Goal: Task Accomplishment & Management: Use online tool/utility

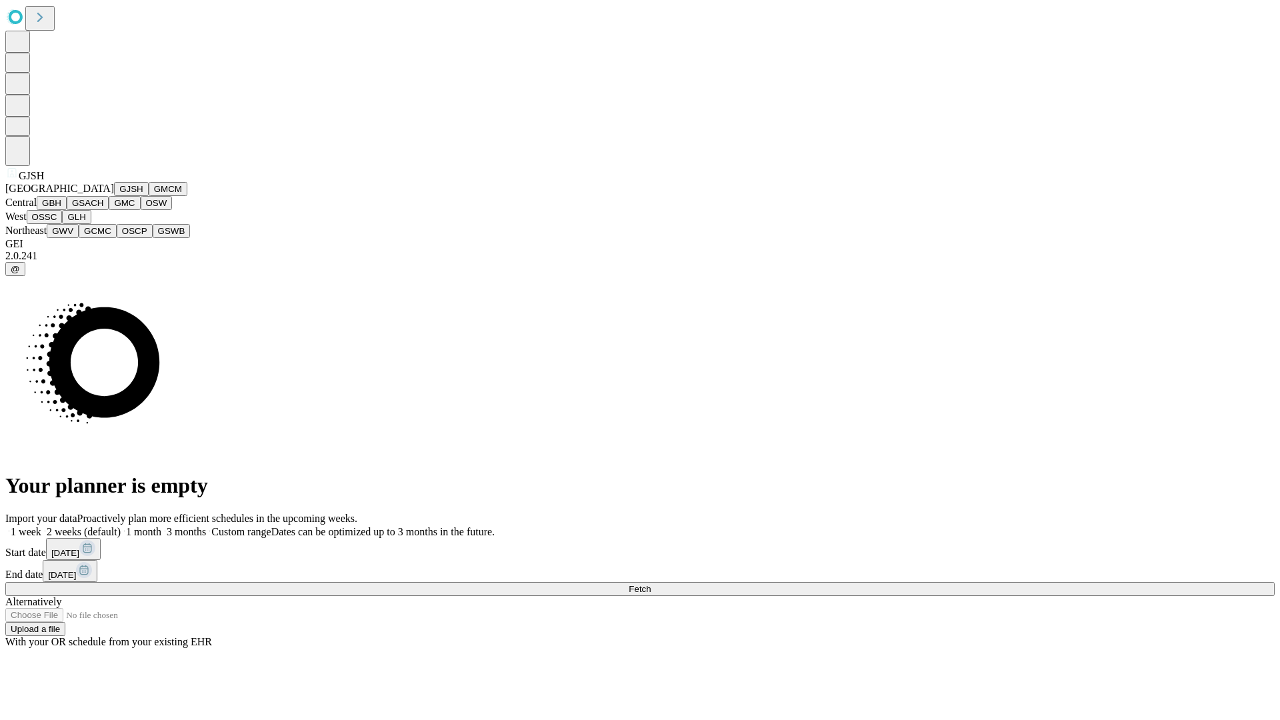
click at [114, 196] on button "GJSH" at bounding box center [131, 189] width 35 height 14
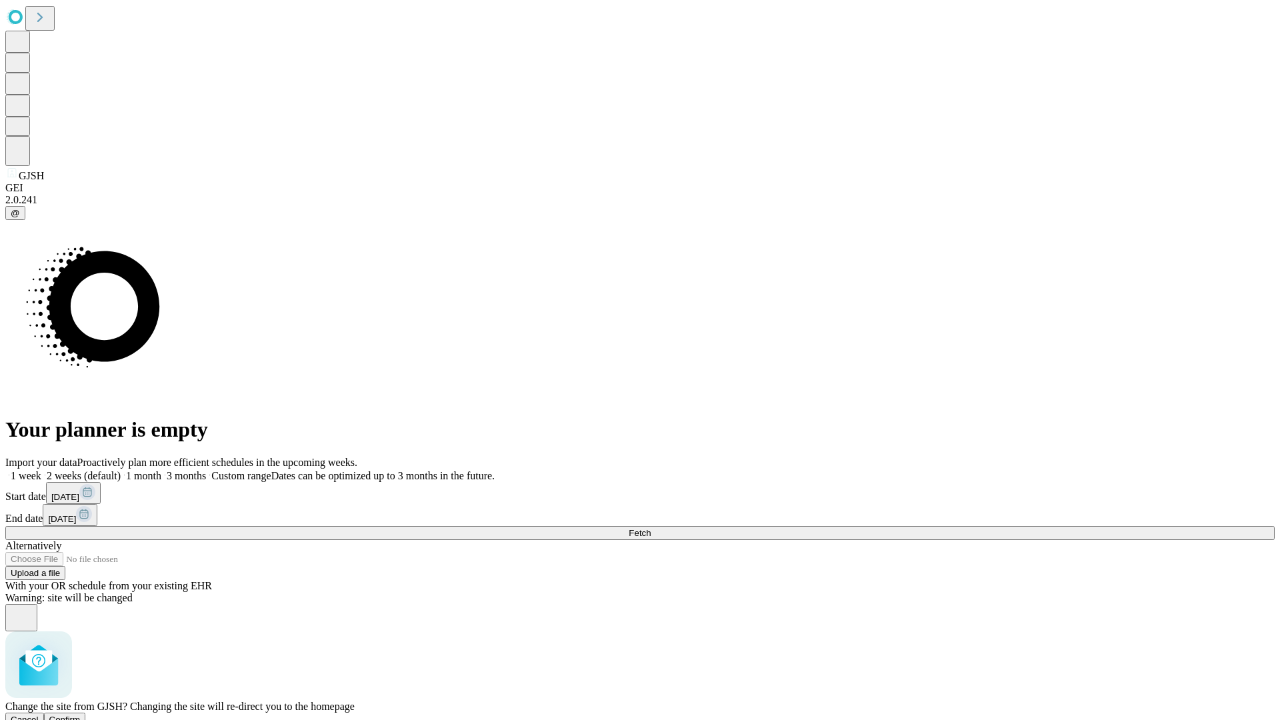
click at [81, 715] on span "Confirm" at bounding box center [64, 720] width 31 height 10
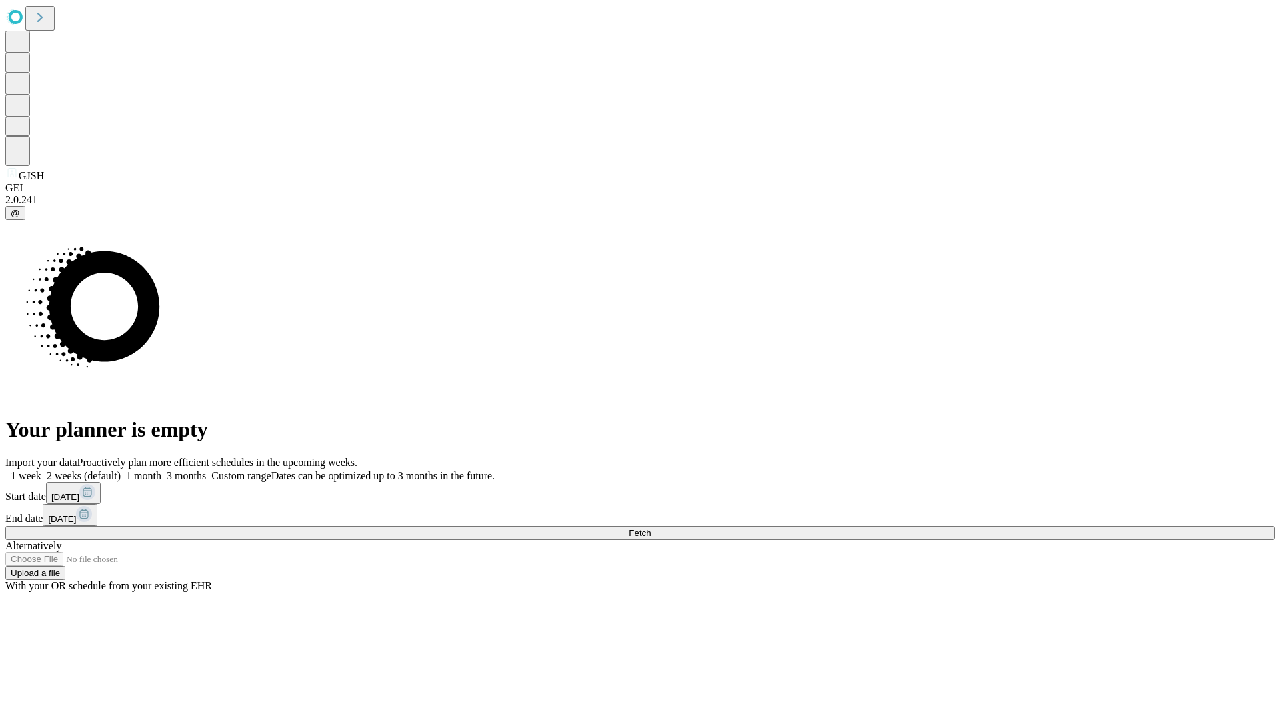
click at [161, 470] on label "1 month" at bounding box center [141, 475] width 41 height 11
click at [651, 528] on span "Fetch" at bounding box center [640, 533] width 22 height 10
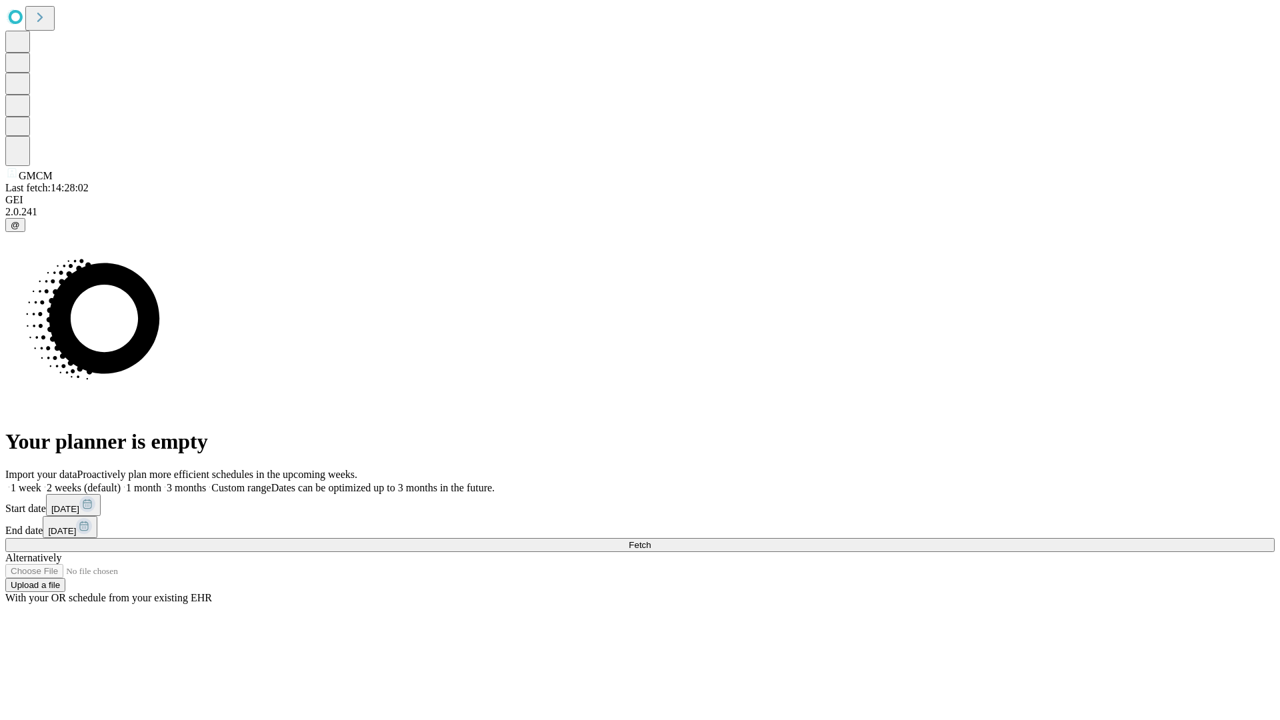
click at [161, 482] on label "1 month" at bounding box center [141, 487] width 41 height 11
click at [651, 540] on span "Fetch" at bounding box center [640, 545] width 22 height 10
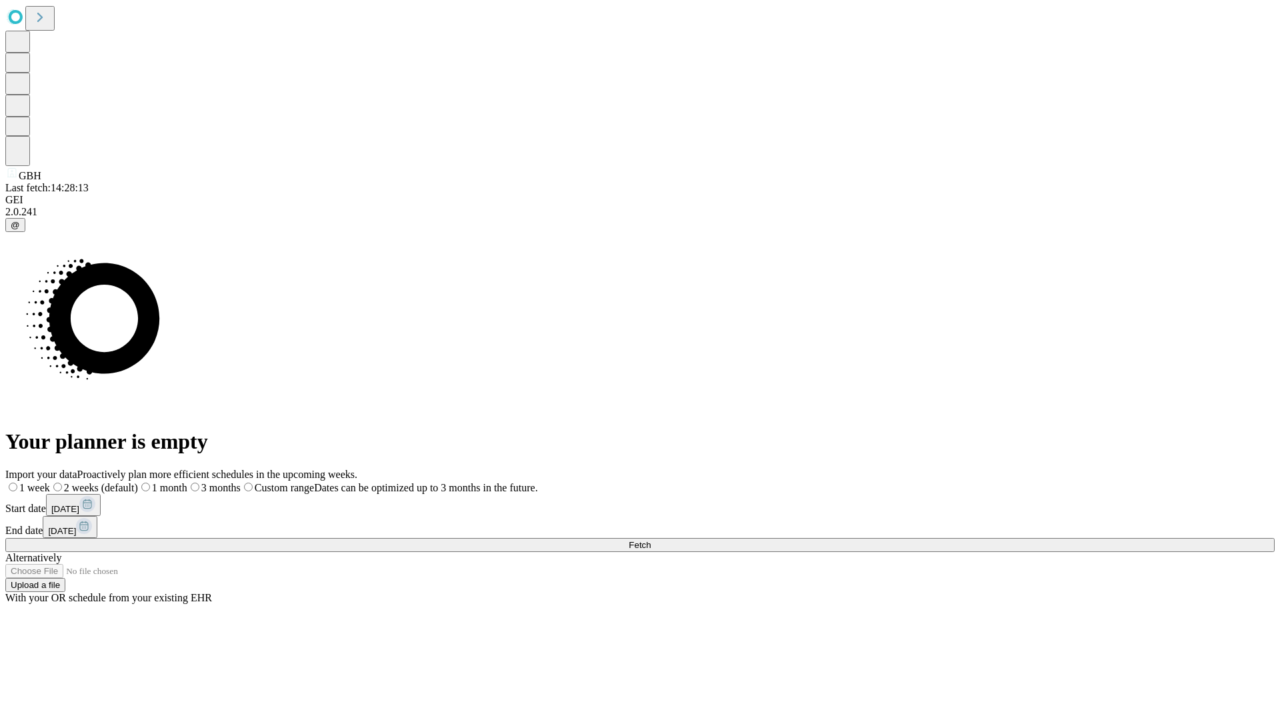
click at [187, 482] on label "1 month" at bounding box center [162, 487] width 49 height 11
click at [651, 540] on span "Fetch" at bounding box center [640, 545] width 22 height 10
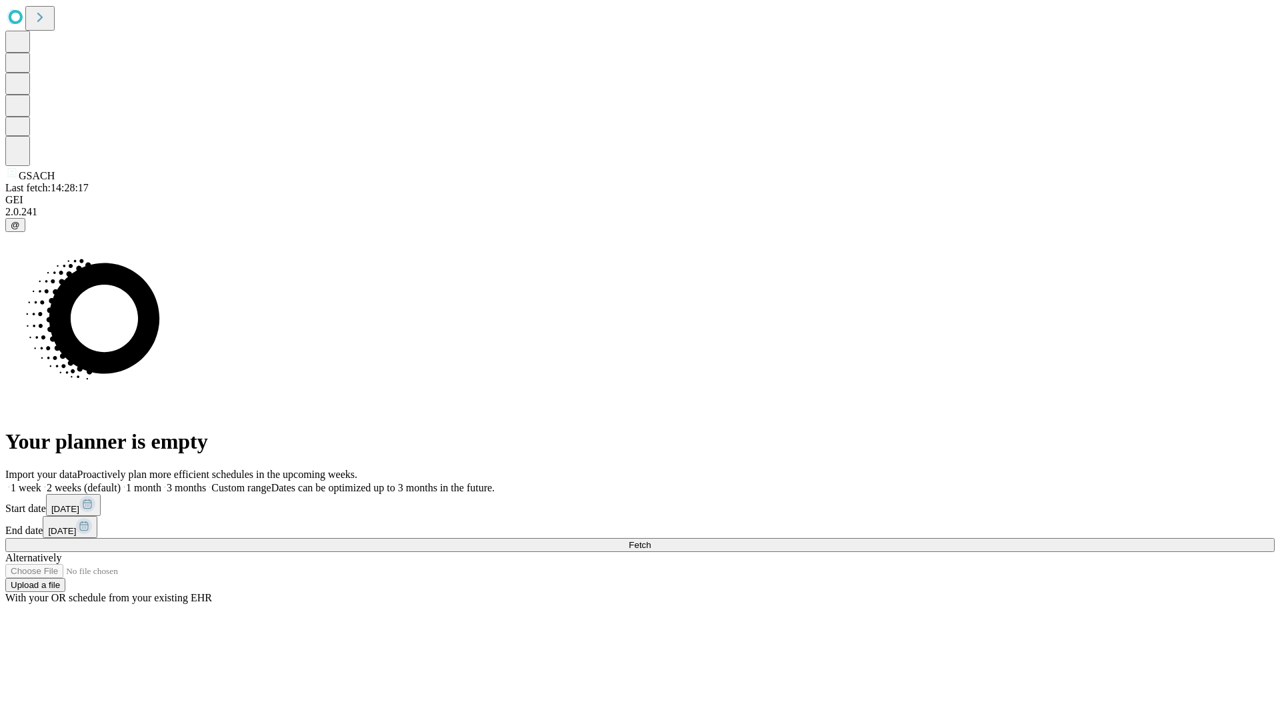
click at [161, 482] on label "1 month" at bounding box center [141, 487] width 41 height 11
click at [651, 540] on span "Fetch" at bounding box center [640, 545] width 22 height 10
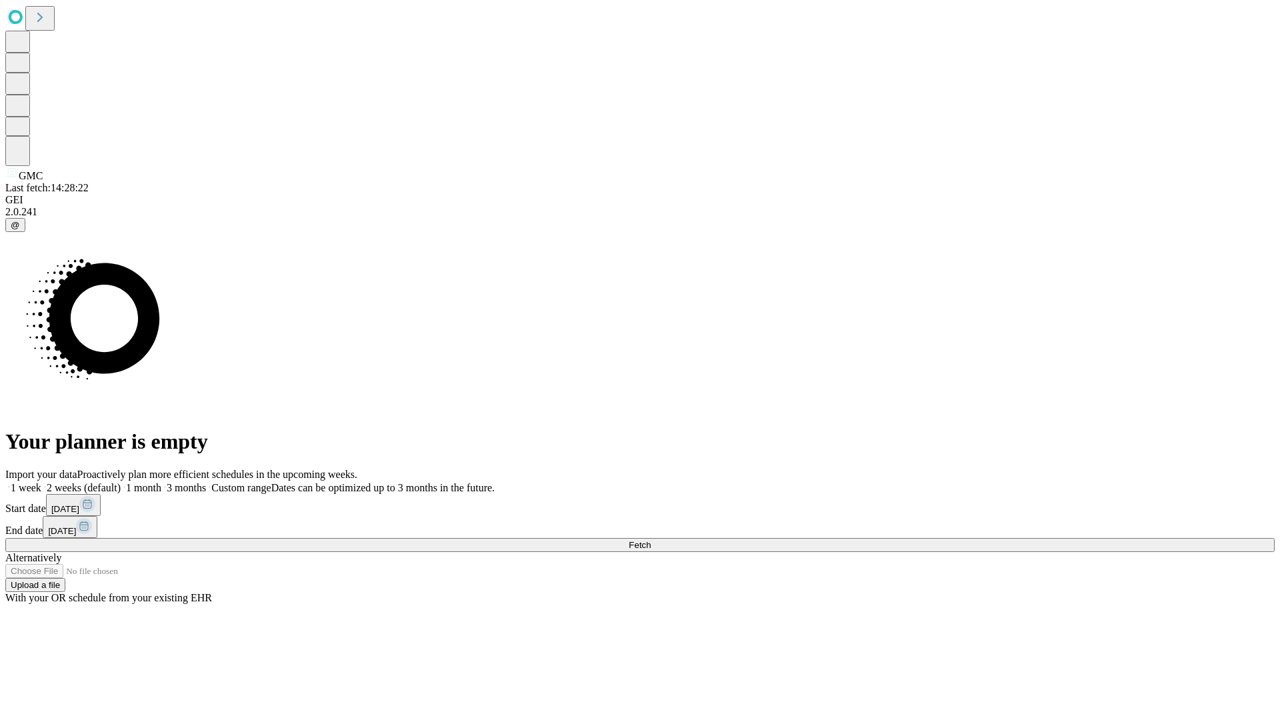
click at [161, 482] on label "1 month" at bounding box center [141, 487] width 41 height 11
click at [651, 540] on span "Fetch" at bounding box center [640, 545] width 22 height 10
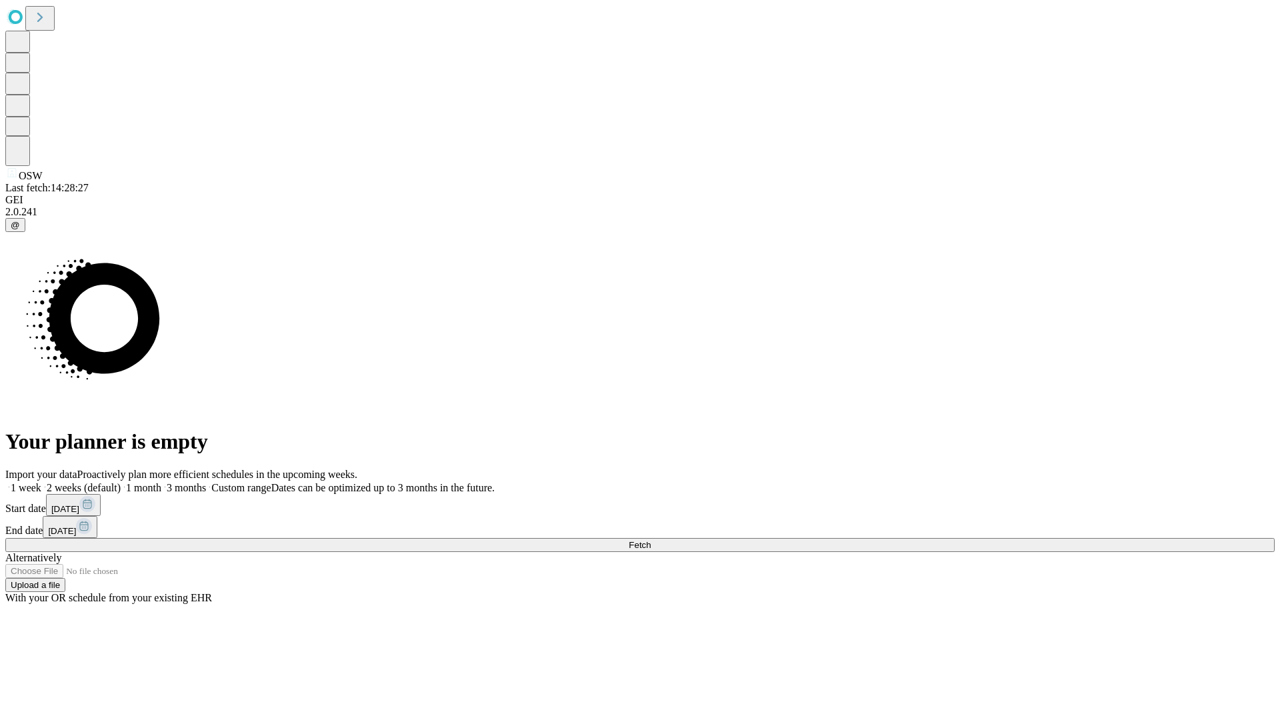
click at [161, 482] on label "1 month" at bounding box center [141, 487] width 41 height 11
click at [651, 540] on span "Fetch" at bounding box center [640, 545] width 22 height 10
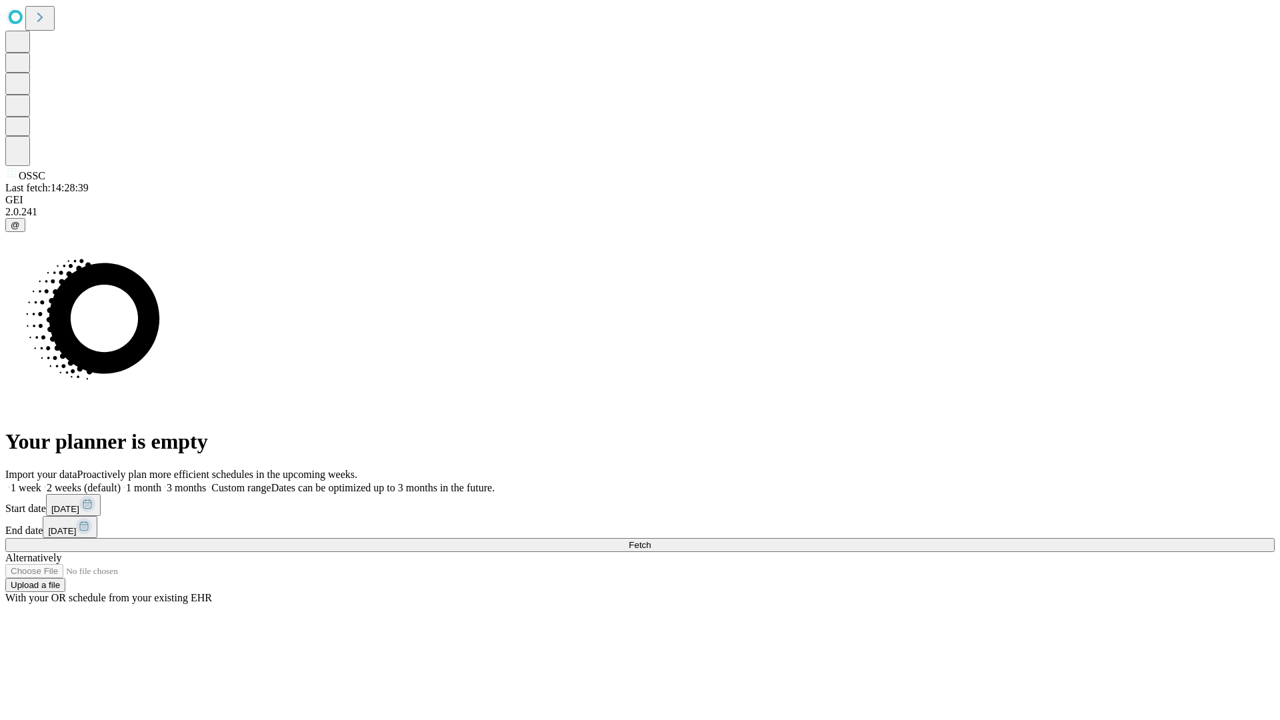
click at [651, 540] on span "Fetch" at bounding box center [640, 545] width 22 height 10
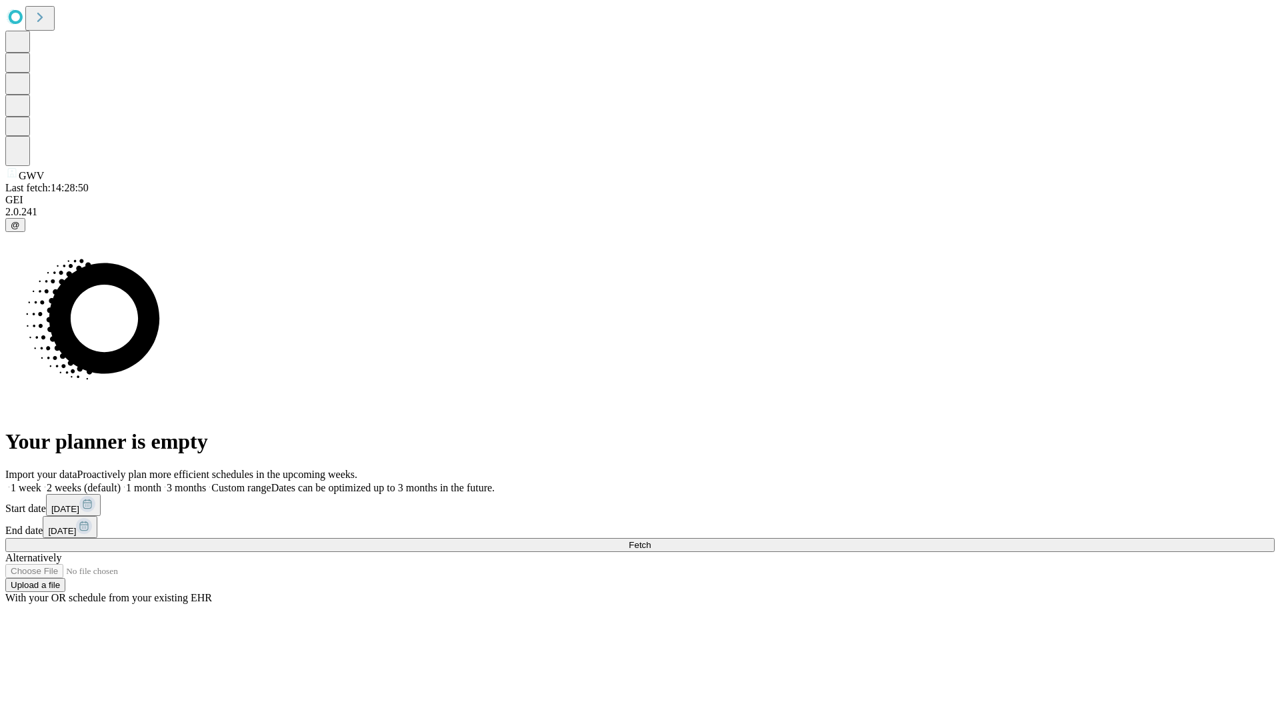
click at [161, 482] on label "1 month" at bounding box center [141, 487] width 41 height 11
click at [651, 540] on span "Fetch" at bounding box center [640, 545] width 22 height 10
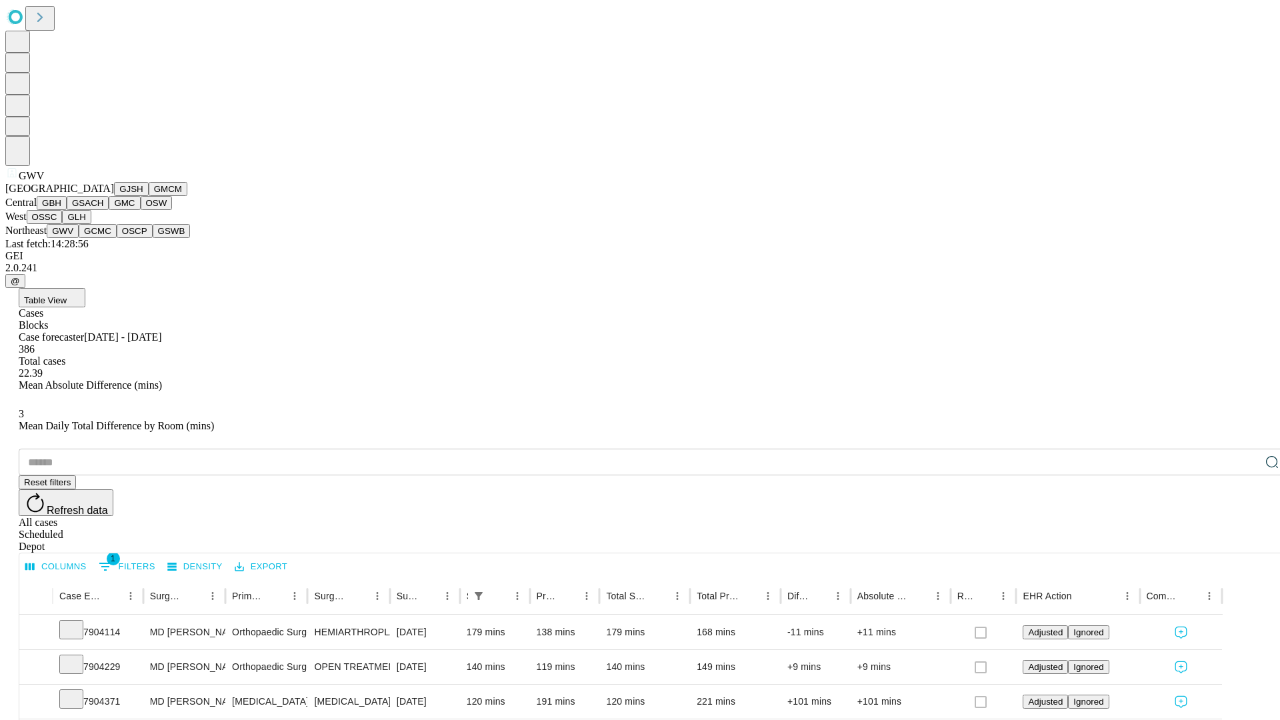
click at [103, 238] on button "GCMC" at bounding box center [98, 231] width 38 height 14
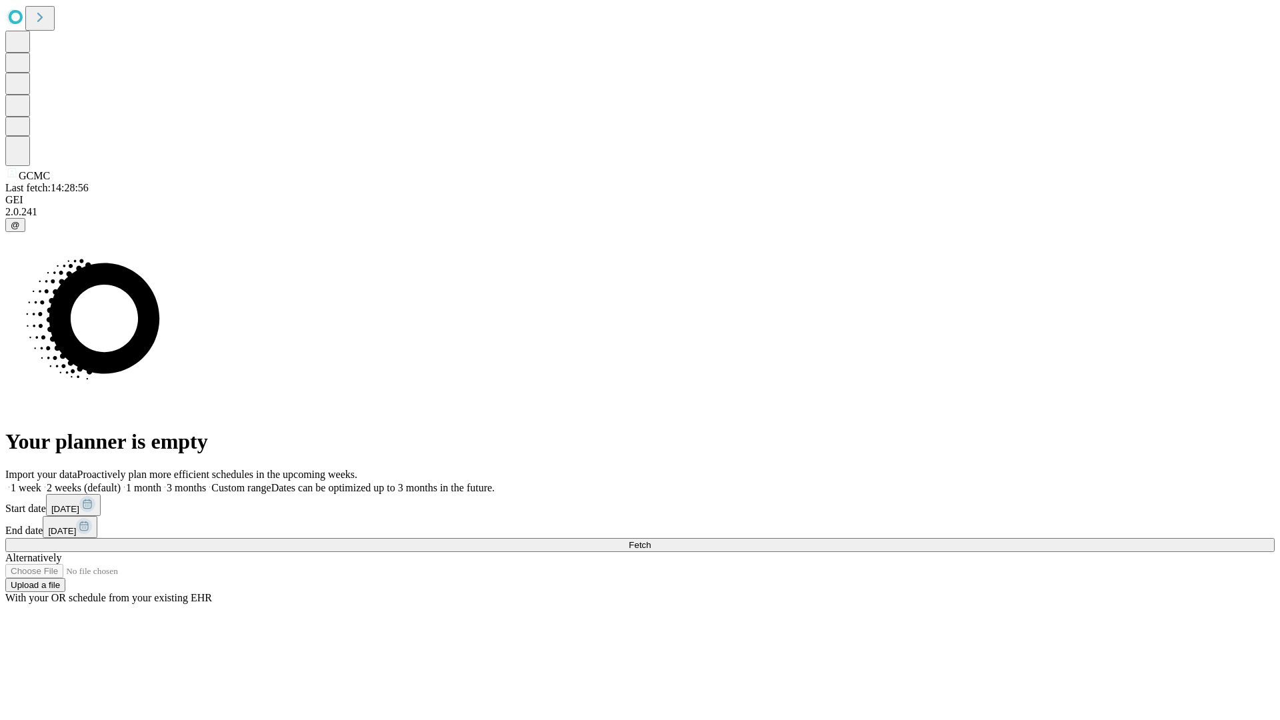
click at [161, 482] on label "1 month" at bounding box center [141, 487] width 41 height 11
click at [651, 540] on span "Fetch" at bounding box center [640, 545] width 22 height 10
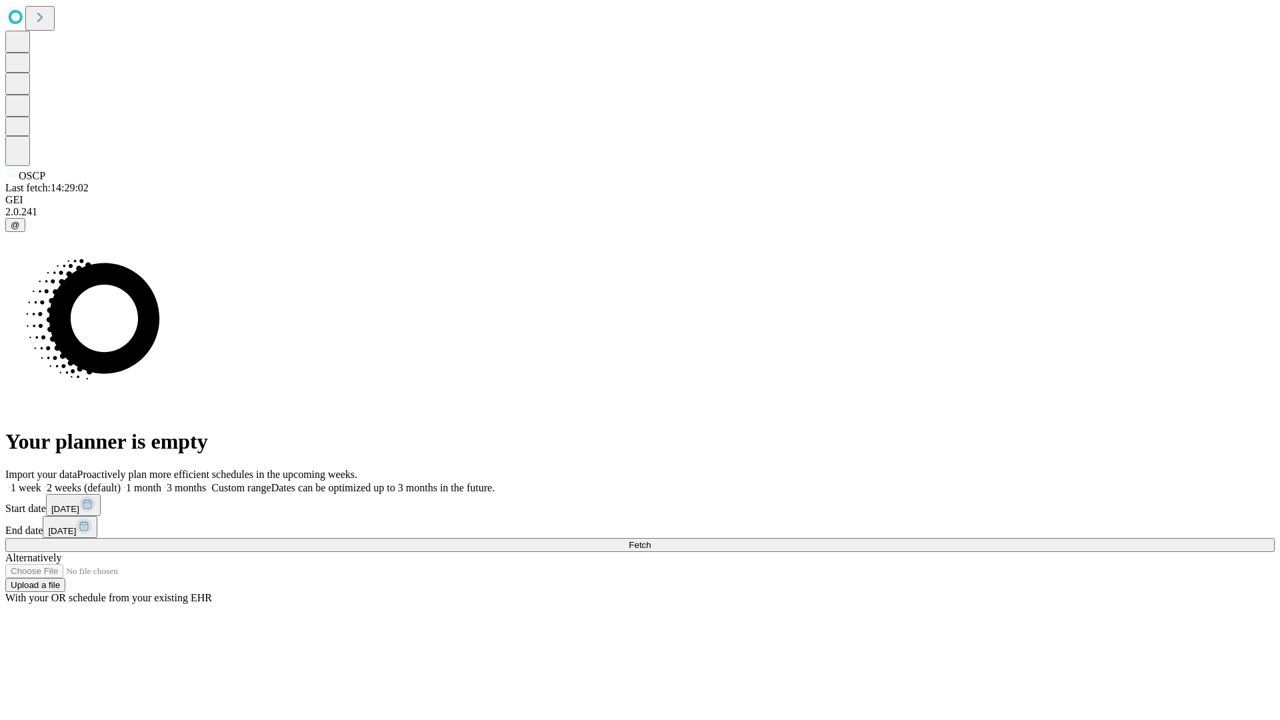
click at [161, 482] on label "1 month" at bounding box center [141, 487] width 41 height 11
click at [651, 540] on span "Fetch" at bounding box center [640, 545] width 22 height 10
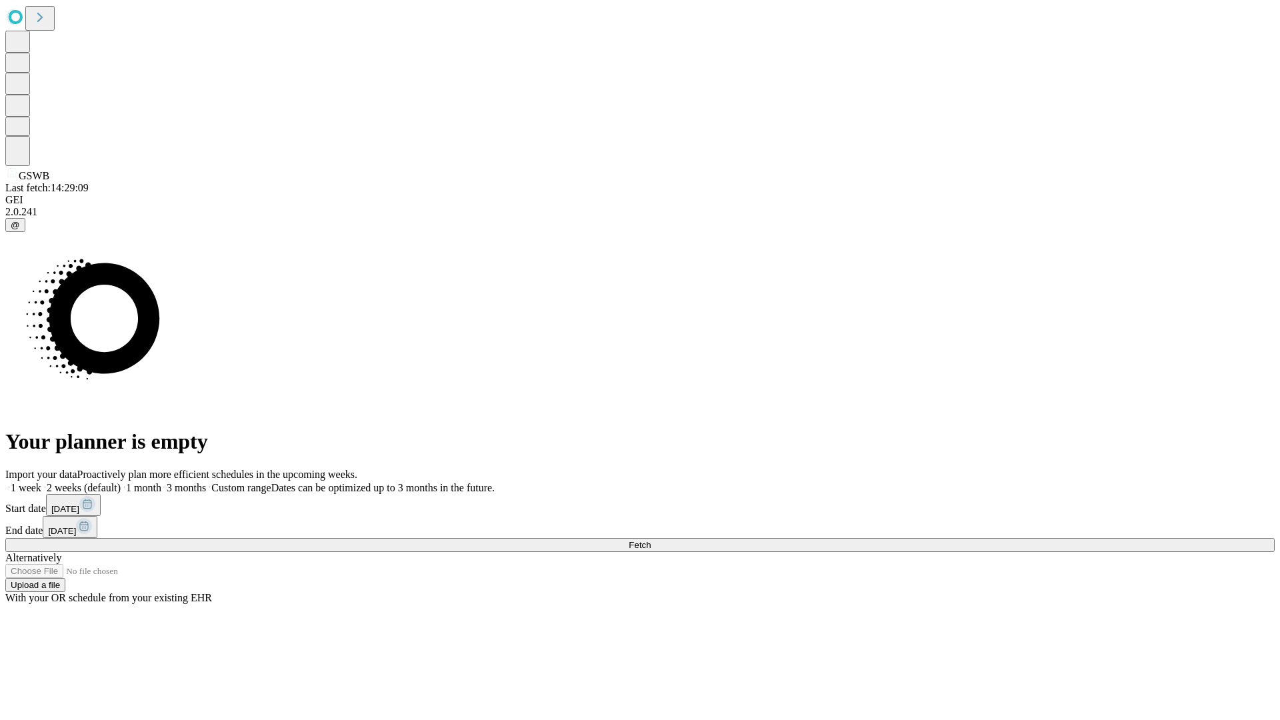
click at [161, 482] on label "1 month" at bounding box center [141, 487] width 41 height 11
click at [651, 540] on span "Fetch" at bounding box center [640, 545] width 22 height 10
